Goal: Task Accomplishment & Management: Use online tool/utility

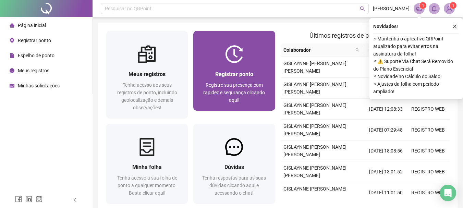
click at [224, 53] on div at bounding box center [234, 54] width 82 height 18
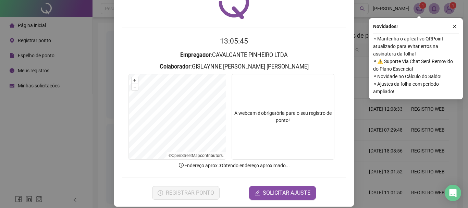
scroll to position [45, 0]
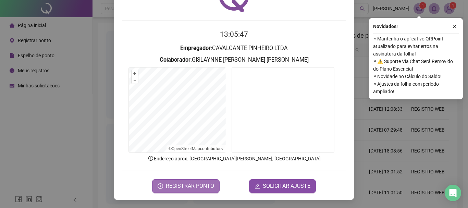
click at [191, 190] on span "REGISTRAR PONTO" at bounding box center [190, 186] width 48 height 8
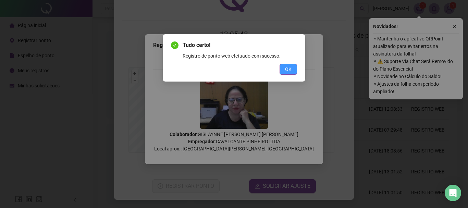
click at [280, 66] on button "OK" at bounding box center [288, 69] width 17 height 11
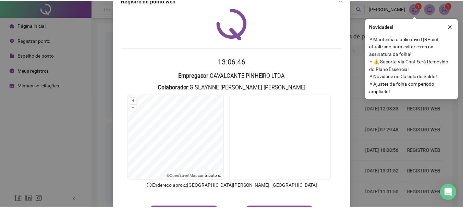
scroll to position [0, 0]
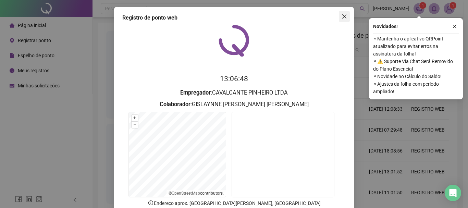
click at [342, 14] on icon "close" at bounding box center [344, 16] width 5 height 5
